Goal: Task Accomplishment & Management: Manage account settings

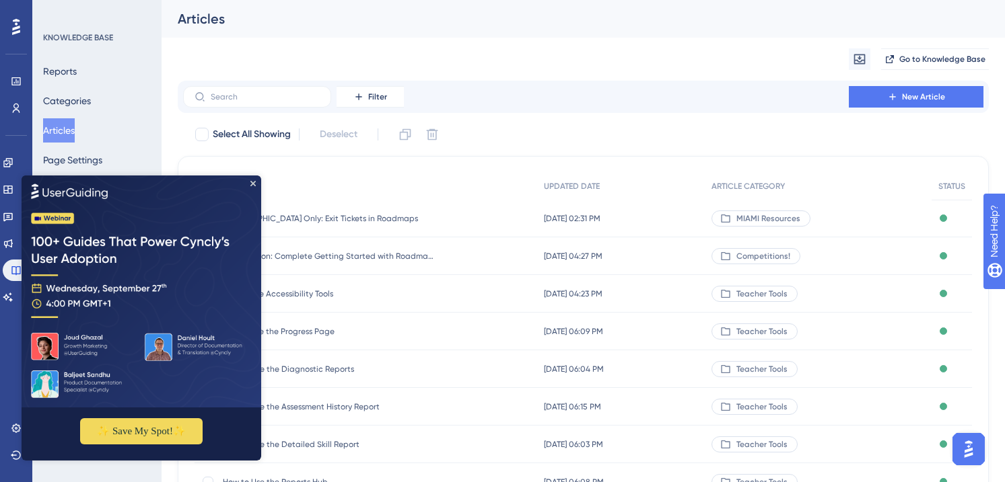
click at [257, 180] on img at bounding box center [142, 291] width 240 height 232
click at [252, 184] on icon "Close Preview" at bounding box center [252, 182] width 5 height 5
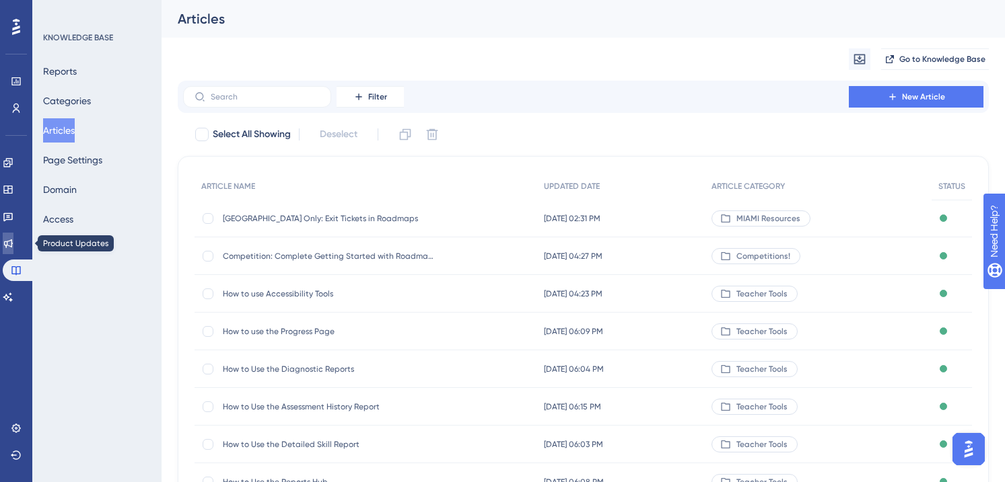
click at [13, 238] on link at bounding box center [8, 244] width 11 height 22
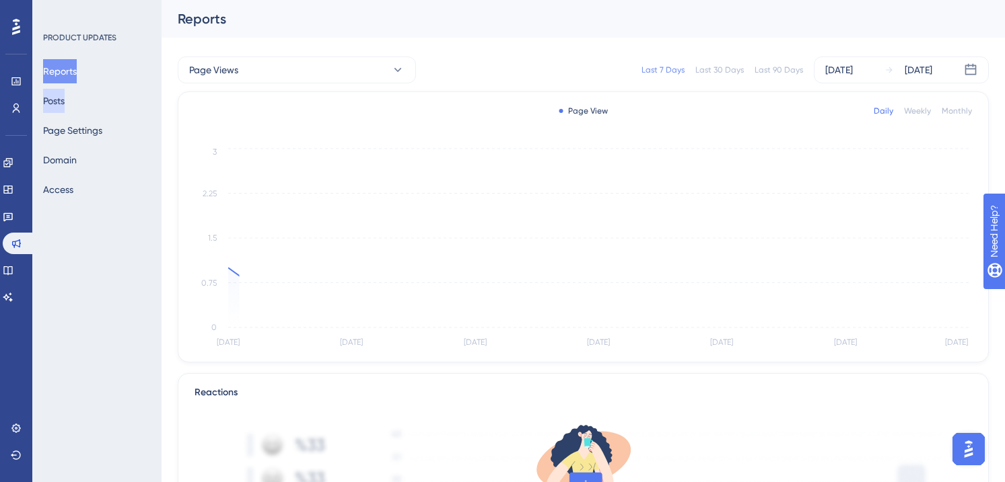
click at [65, 97] on button "Posts" at bounding box center [54, 101] width 22 height 24
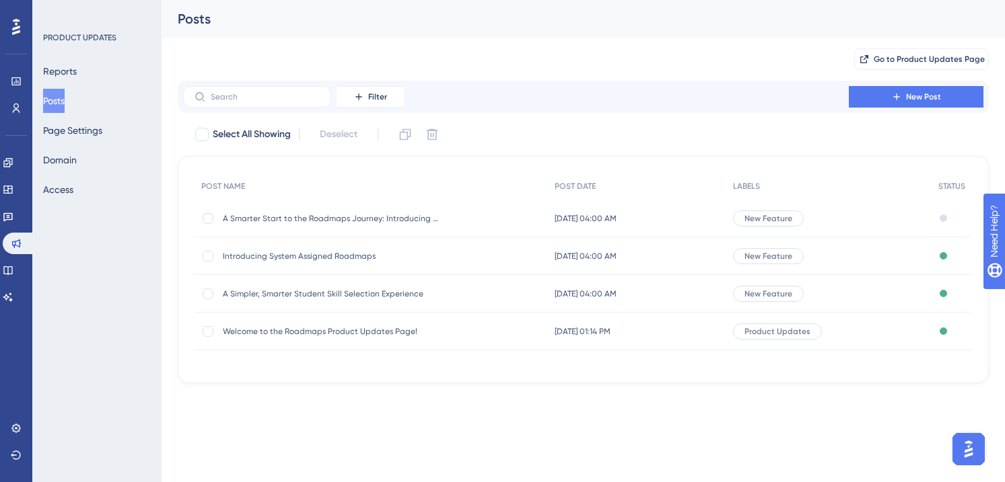
click at [357, 210] on div "A Smarter Start to the Roadmaps Journey: Introducing the New Diagnostic Page! A…" at bounding box center [330, 219] width 215 height 38
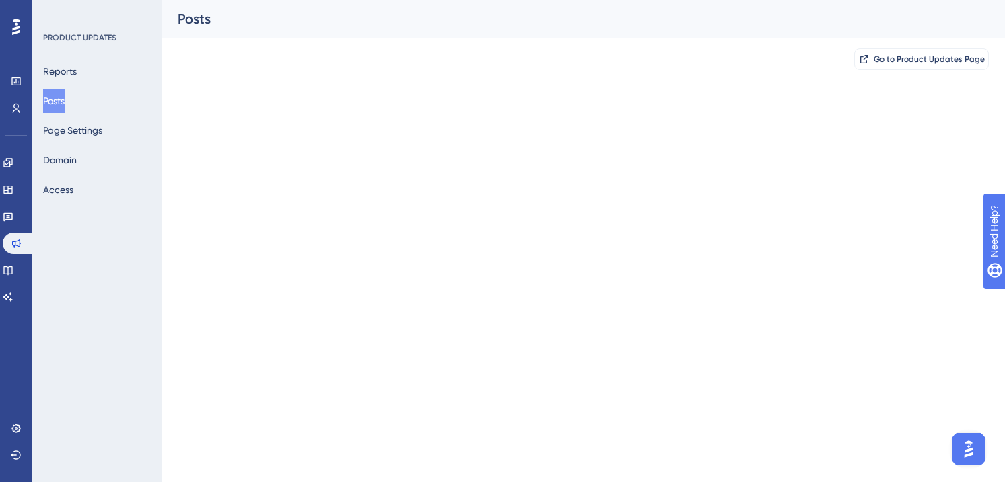
scroll to position [205, 0]
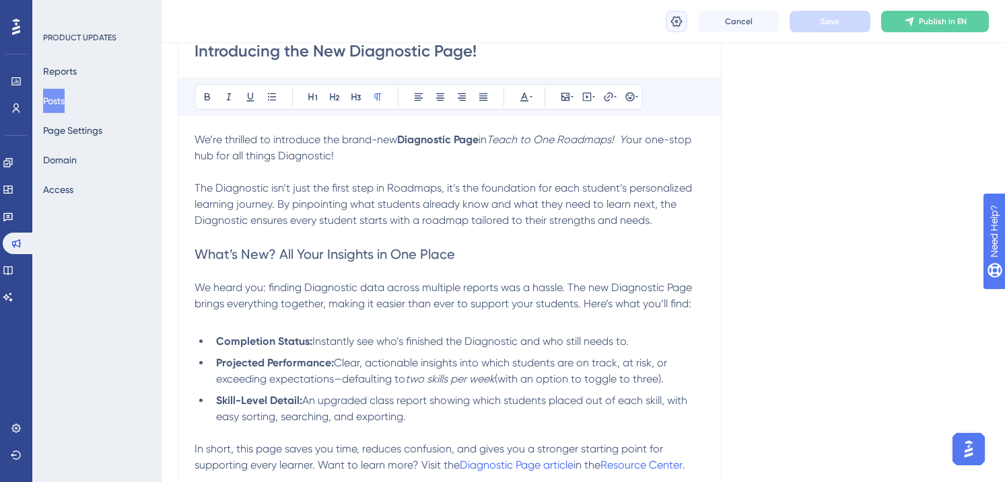
click at [678, 26] on icon at bounding box center [676, 20] width 11 height 11
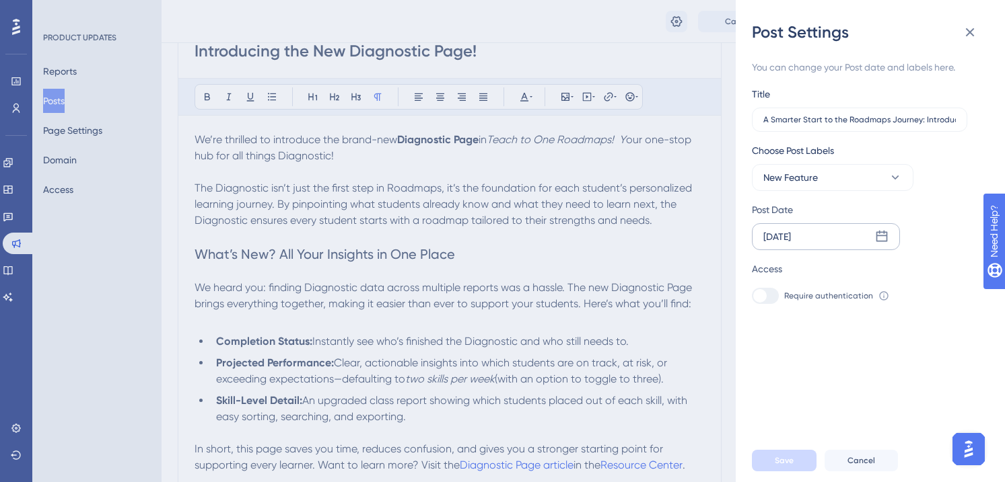
click at [886, 240] on icon at bounding box center [881, 236] width 11 height 11
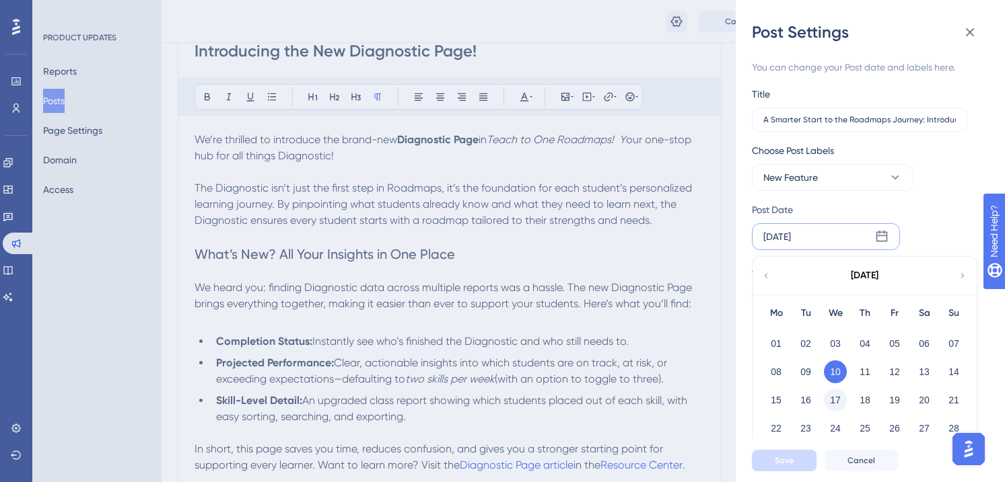
click at [838, 401] on button "17" at bounding box center [835, 400] width 23 height 23
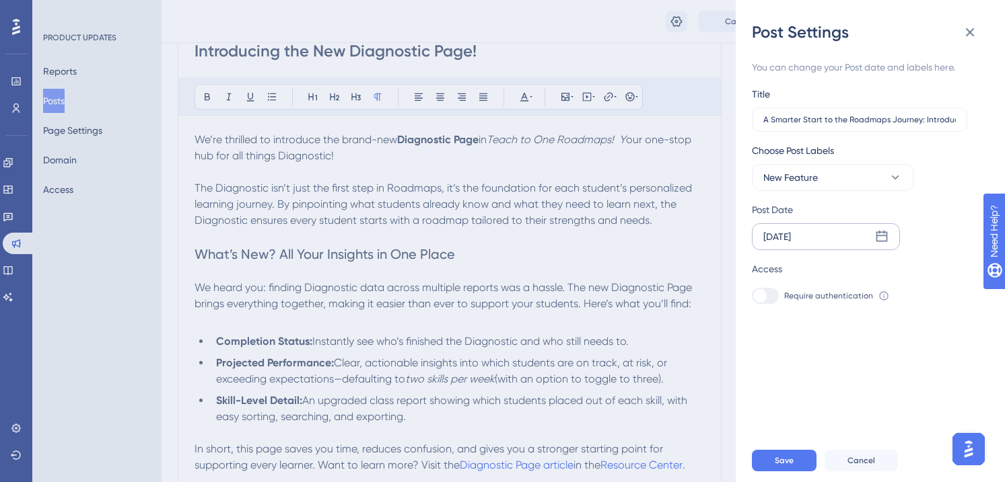
click at [889, 235] on div "[DATE]" at bounding box center [826, 236] width 148 height 27
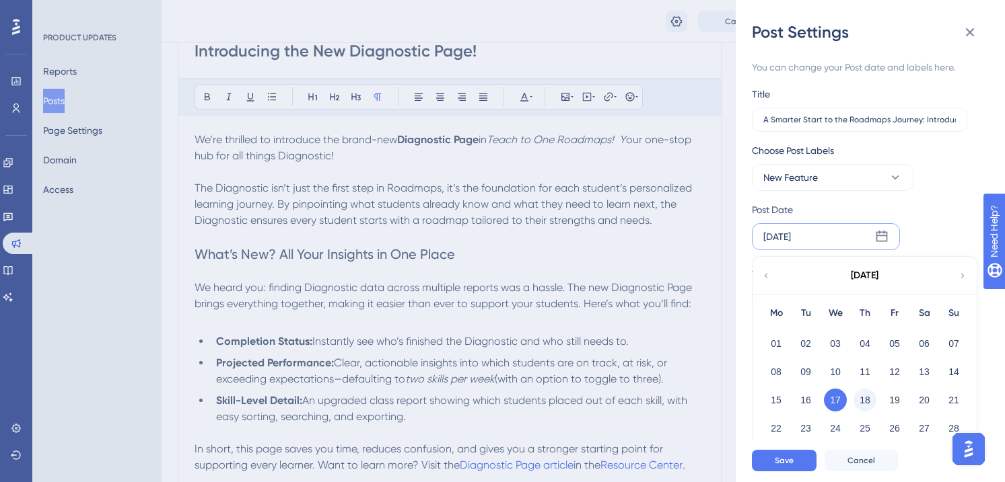
click at [865, 394] on button "18" at bounding box center [864, 400] width 23 height 23
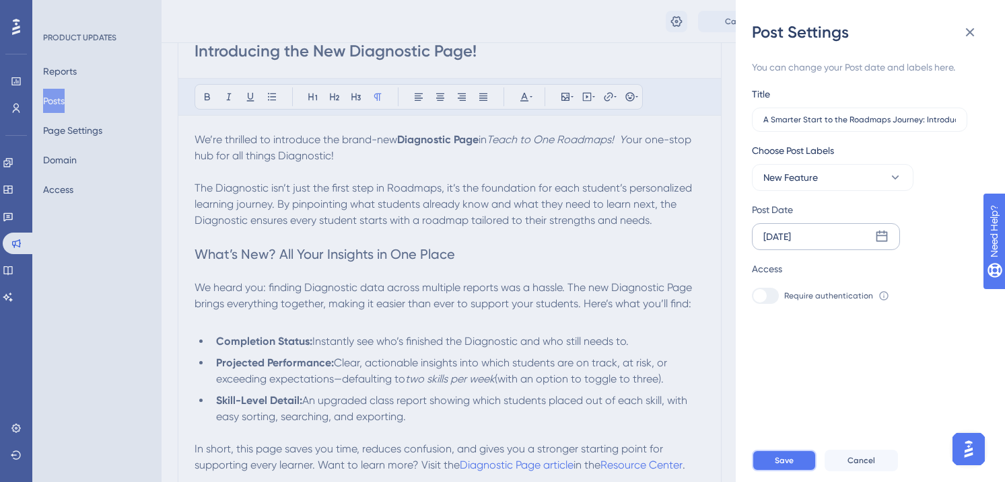
click at [776, 462] on span "Save" at bounding box center [784, 461] width 19 height 11
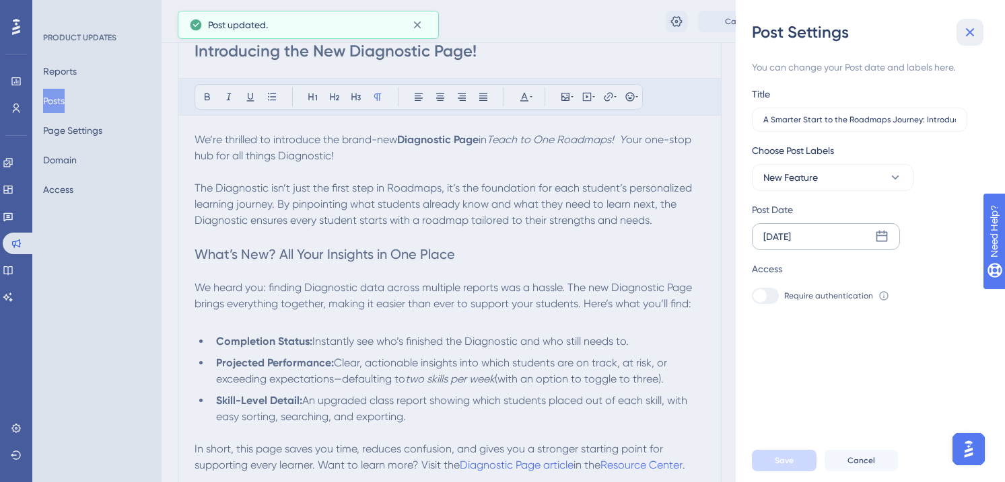
click at [970, 36] on icon at bounding box center [970, 32] width 16 height 16
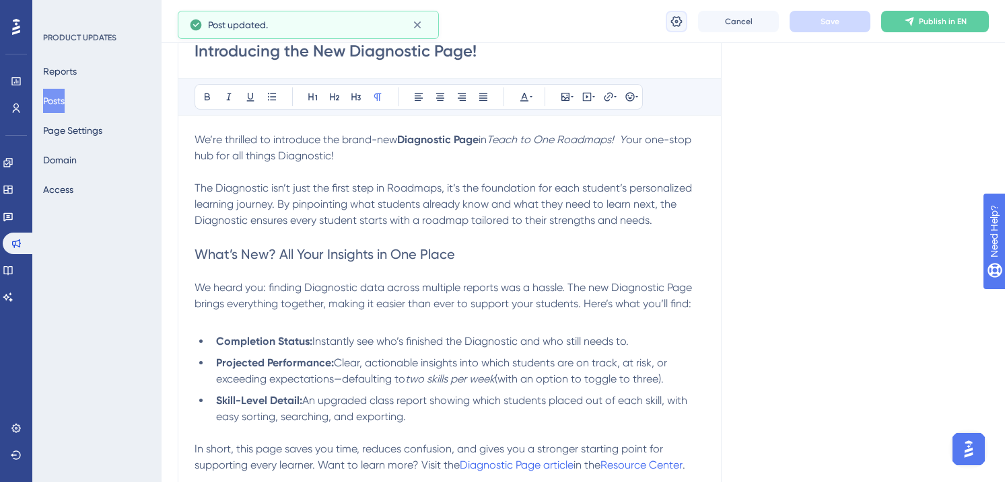
click at [674, 23] on icon at bounding box center [676, 21] width 13 height 13
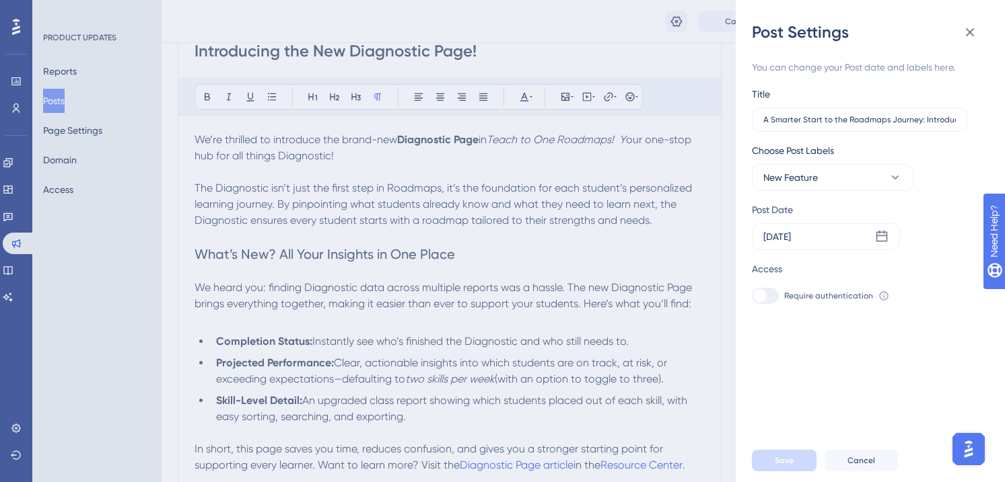
click at [684, 77] on div "Post Settings You can change your Post date and labels here. Title A Smarter St…" at bounding box center [502, 241] width 1005 height 482
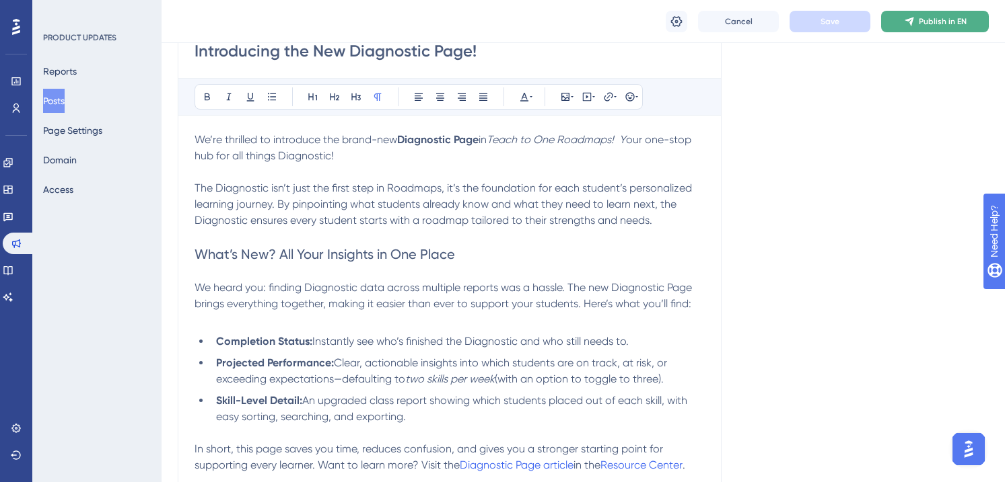
click at [921, 17] on span "Publish in EN" at bounding box center [943, 21] width 48 height 11
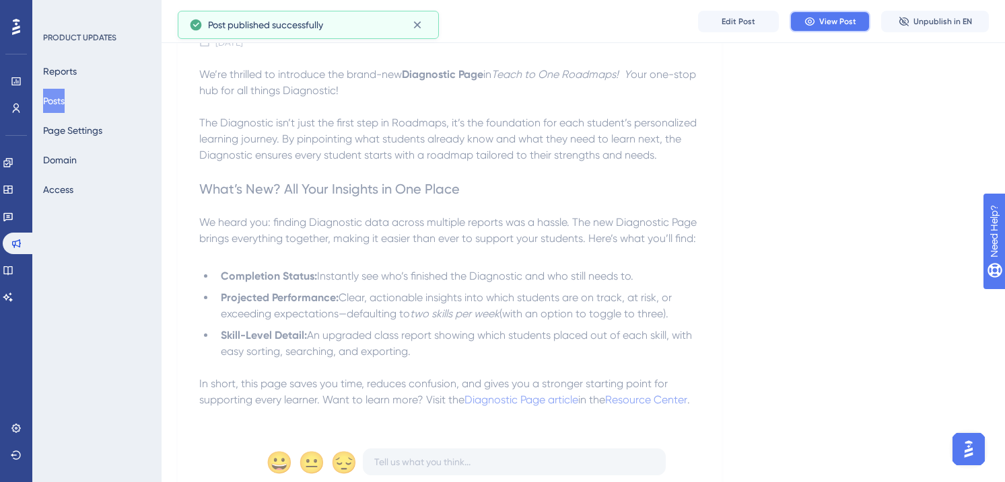
click at [821, 27] on button "View Post" at bounding box center [829, 22] width 81 height 22
